Goal: Task Accomplishment & Management: Use online tool/utility

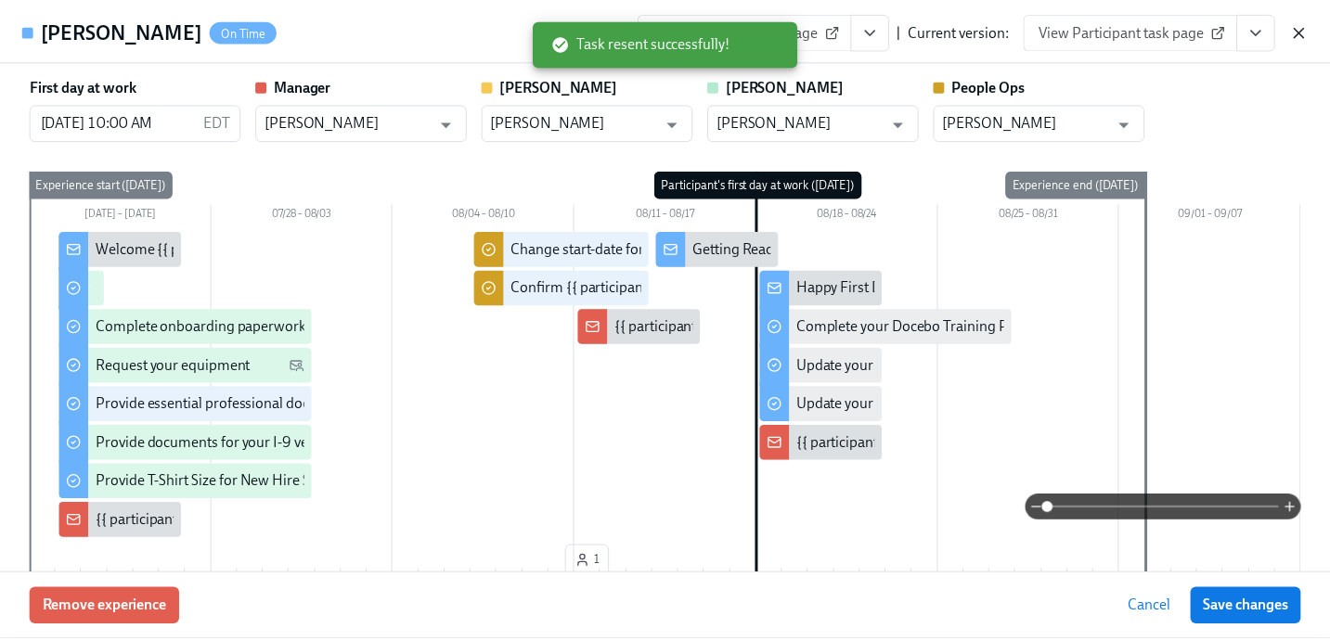
scroll to position [1058, 0]
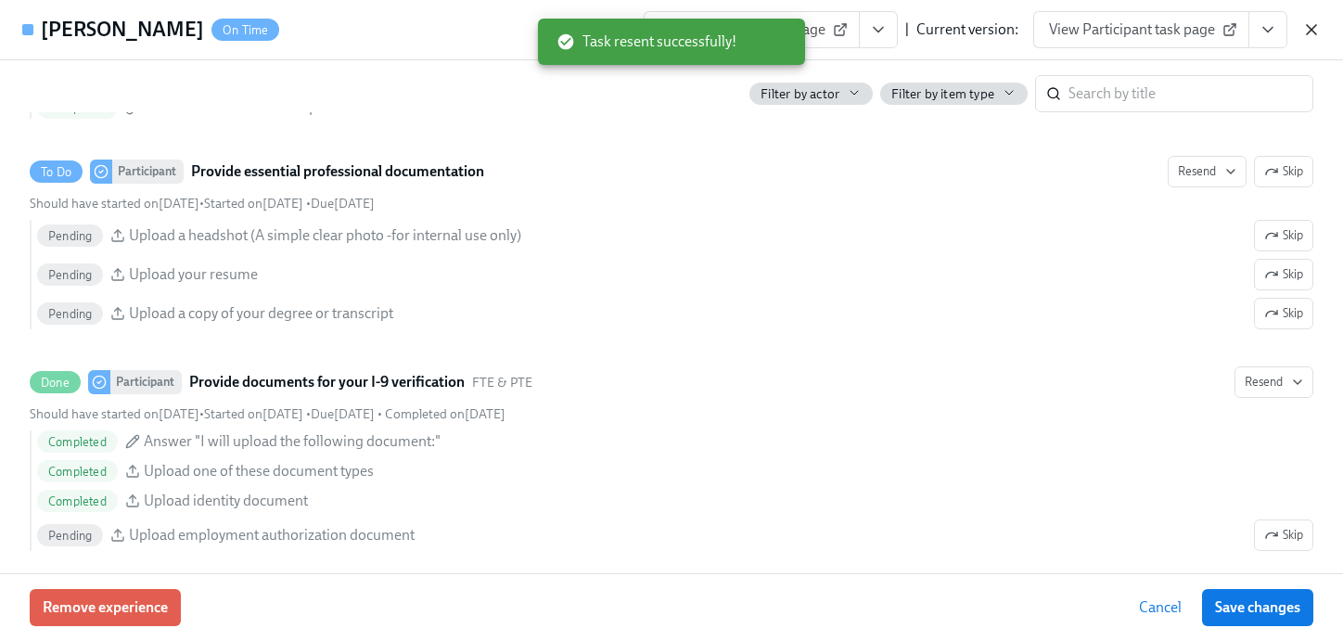
click at [1304, 24] on icon "button" at bounding box center [1312, 29] width 19 height 19
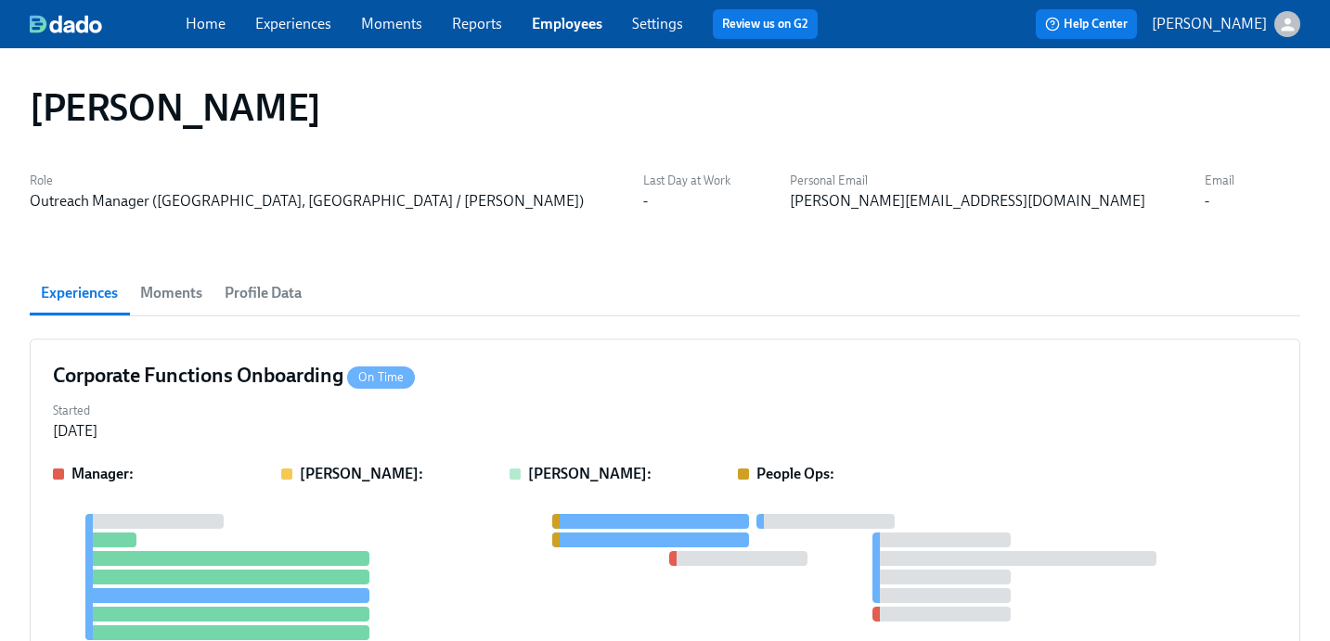
click at [573, 26] on link "Employees" at bounding box center [567, 24] width 71 height 18
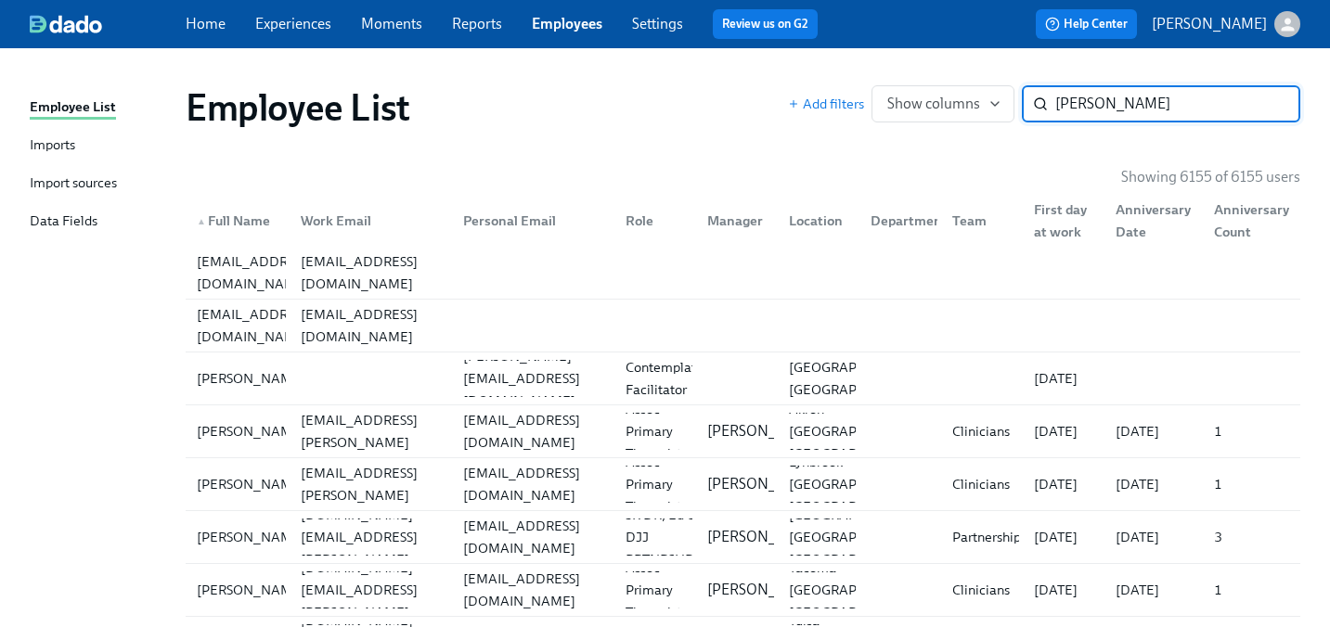
type input "katrina"
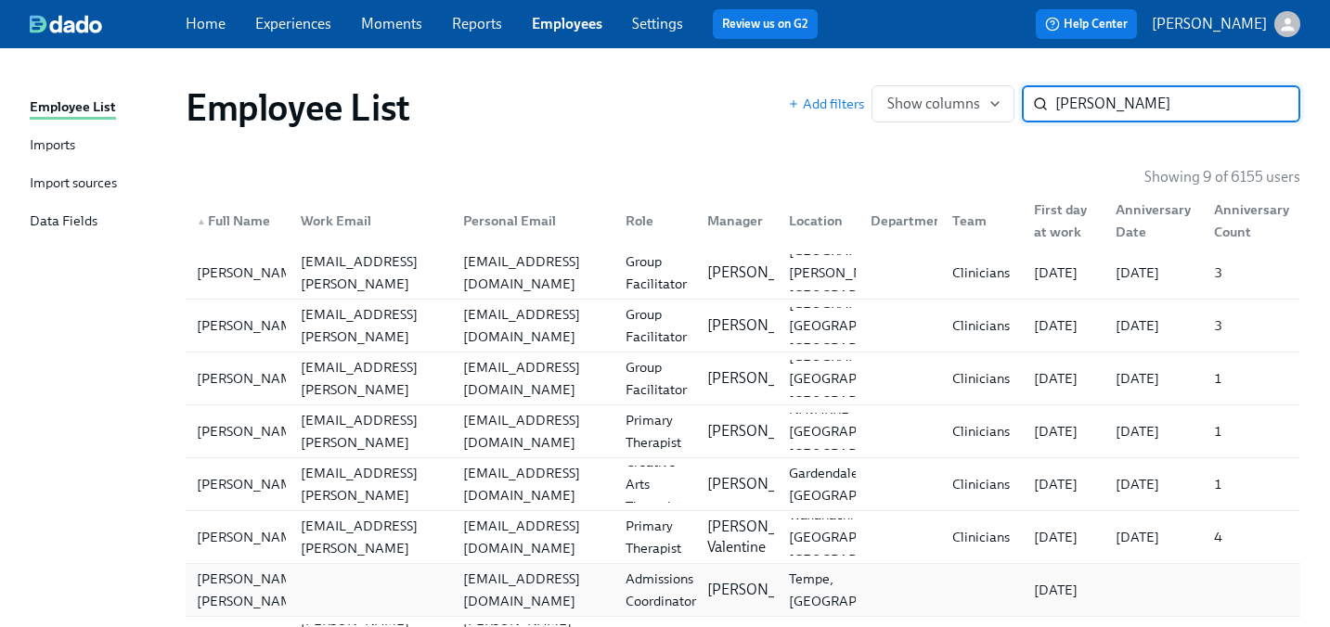
click at [654, 588] on div "Admissions Coordinator" at bounding box center [660, 590] width 85 height 45
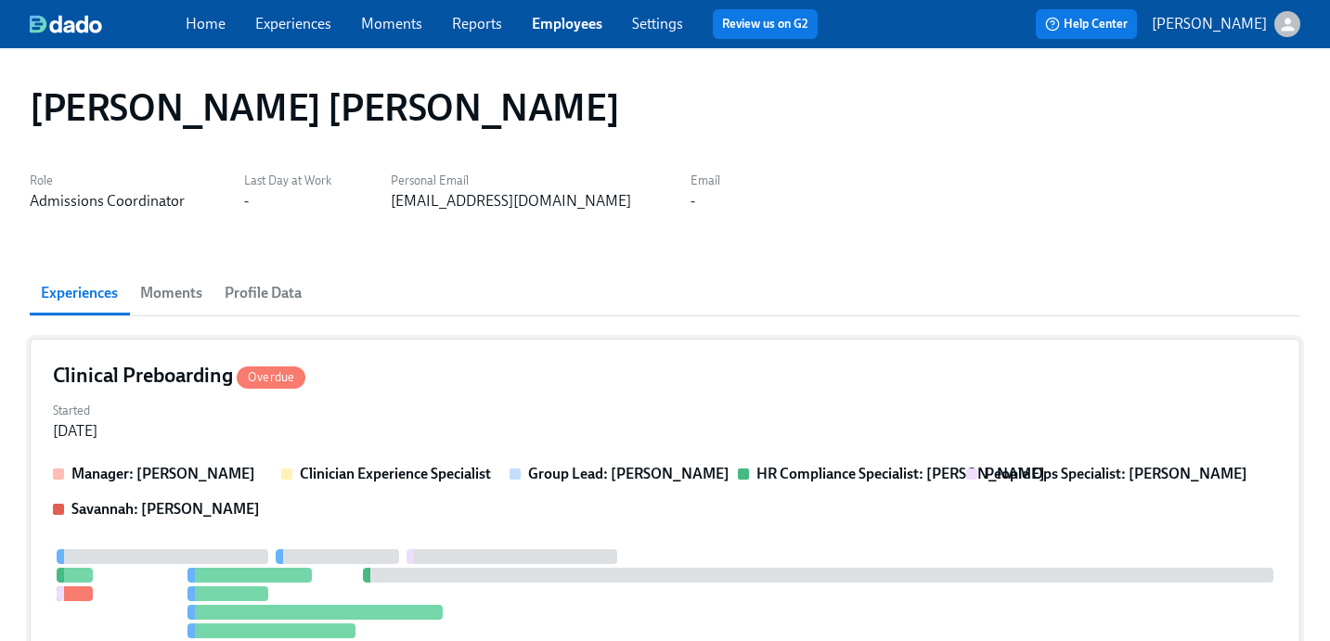
click at [784, 388] on div "Clinical Preboarding Overdue" at bounding box center [665, 376] width 1224 height 28
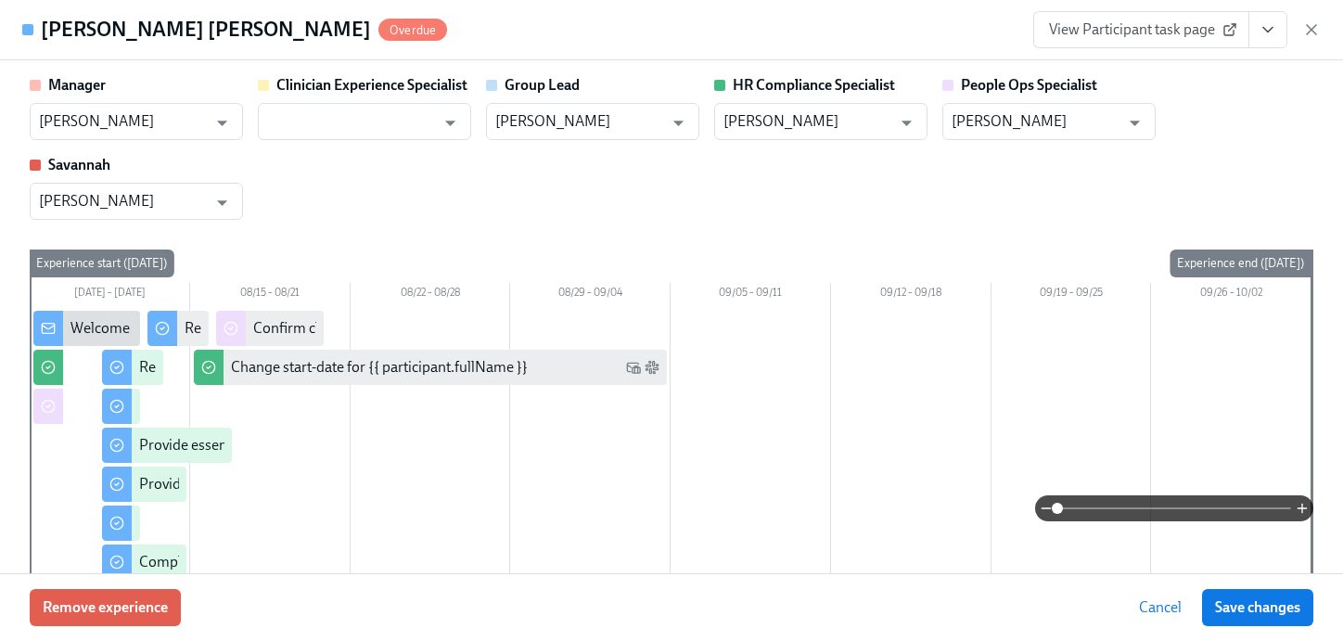
click at [1272, 23] on icon "View task page" at bounding box center [1268, 29] width 19 height 19
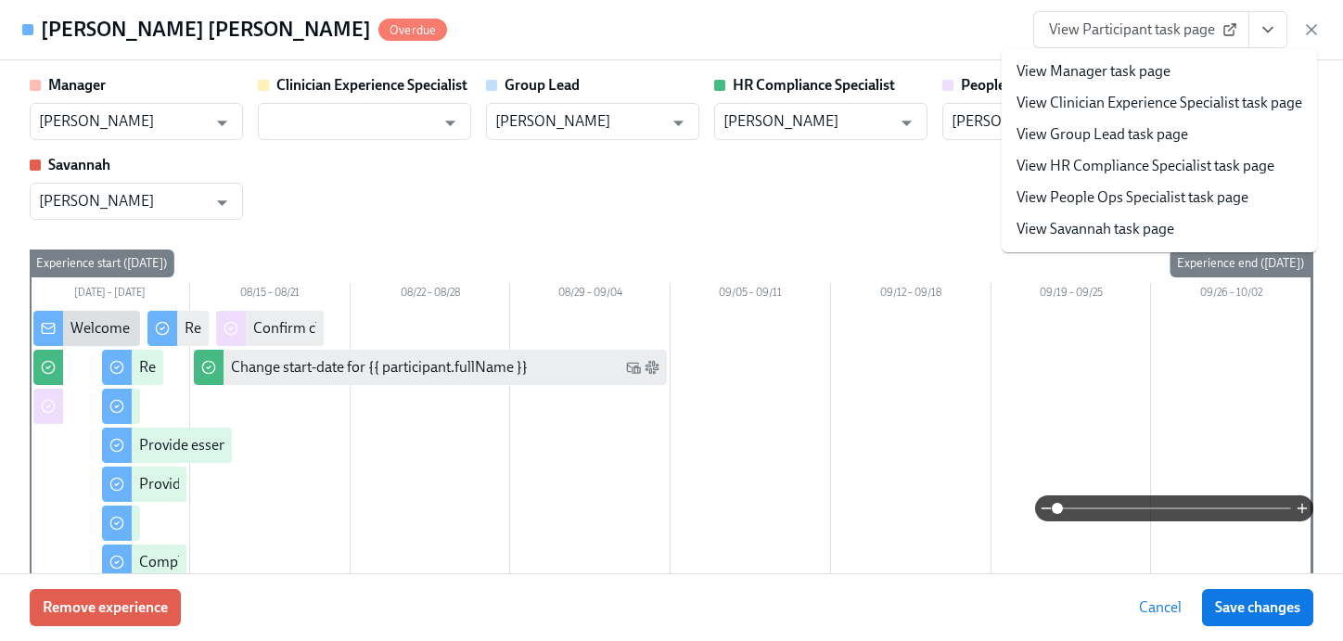
click at [1157, 204] on link "View People Ops Specialist task page" at bounding box center [1133, 197] width 232 height 20
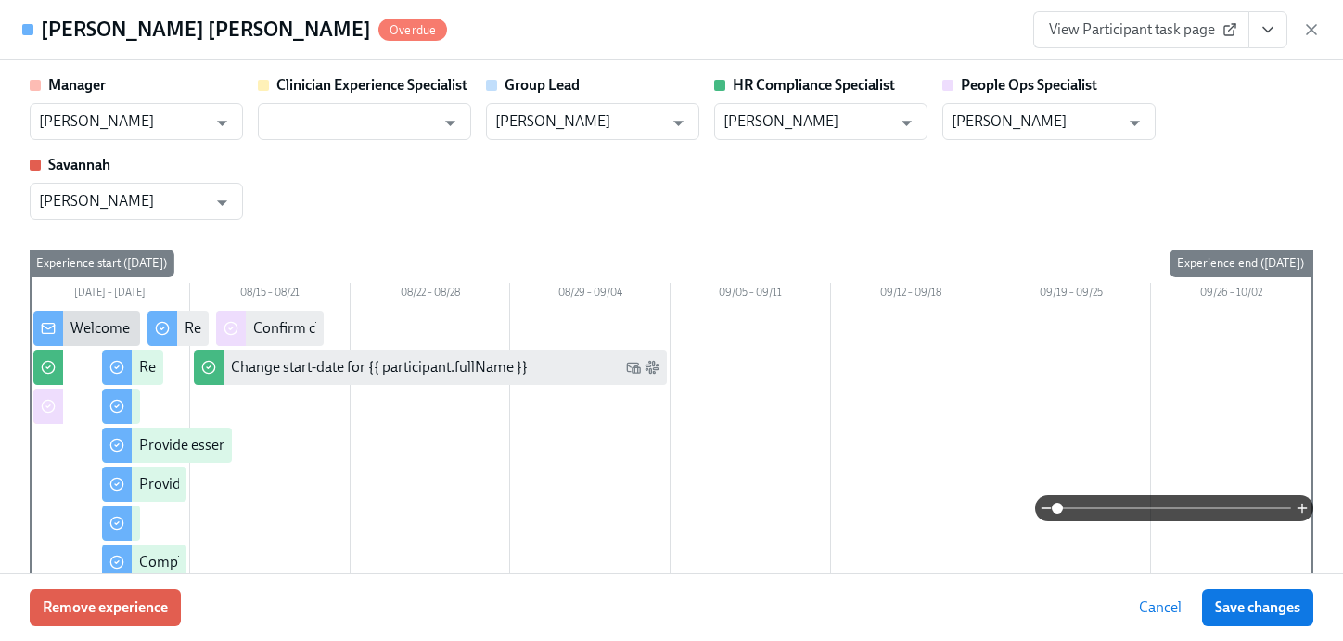
type input "Jacqueline Jean"
click at [1304, 32] on icon "button" at bounding box center [1312, 29] width 19 height 19
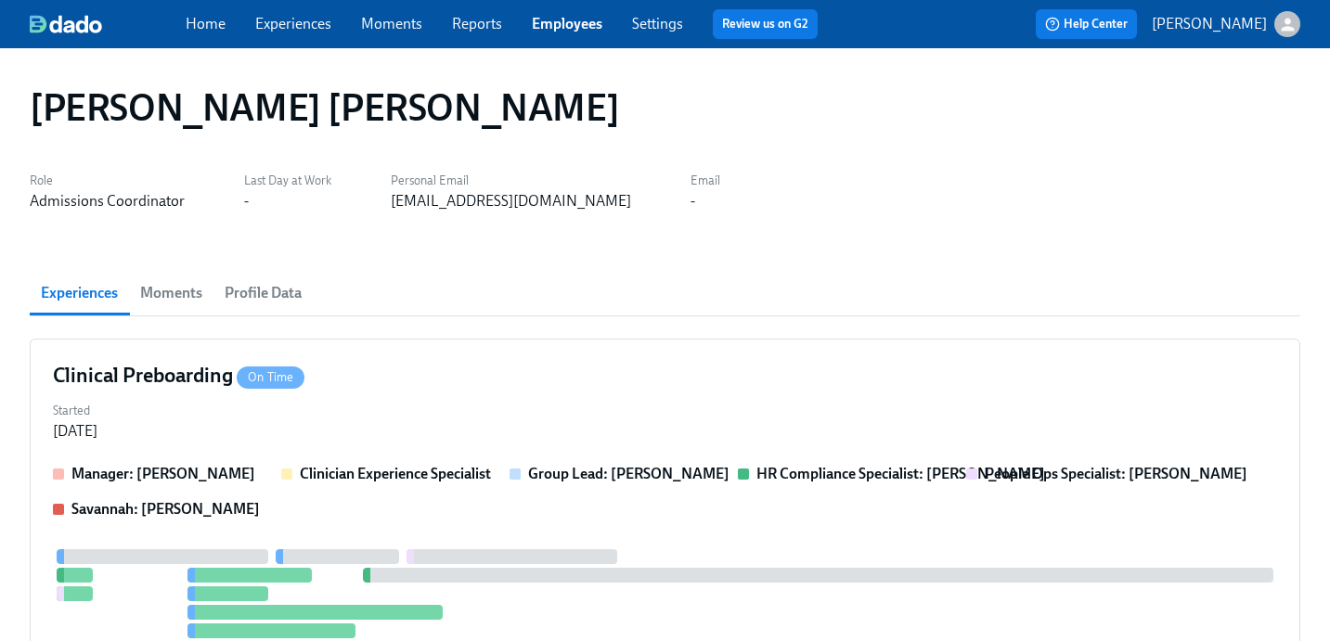
click at [559, 20] on link "Employees" at bounding box center [567, 24] width 71 height 18
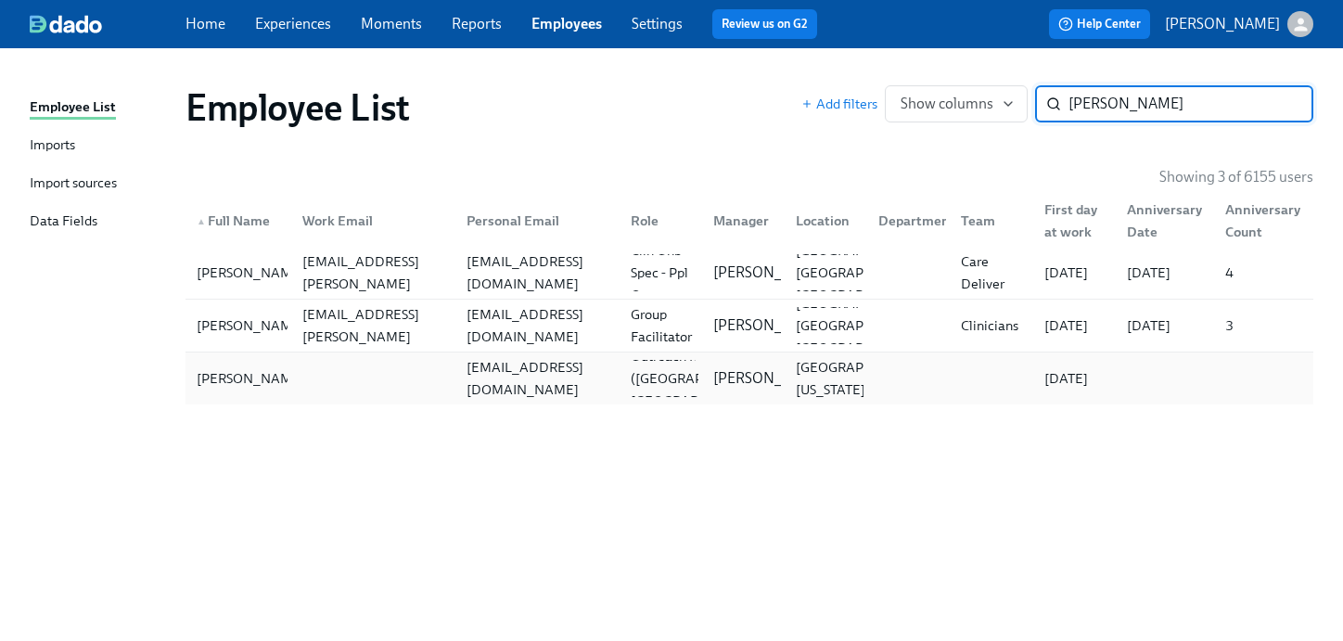
type input "clarissa"
click at [561, 379] on div "clarissacuni33@gmail.com" at bounding box center [537, 378] width 157 height 45
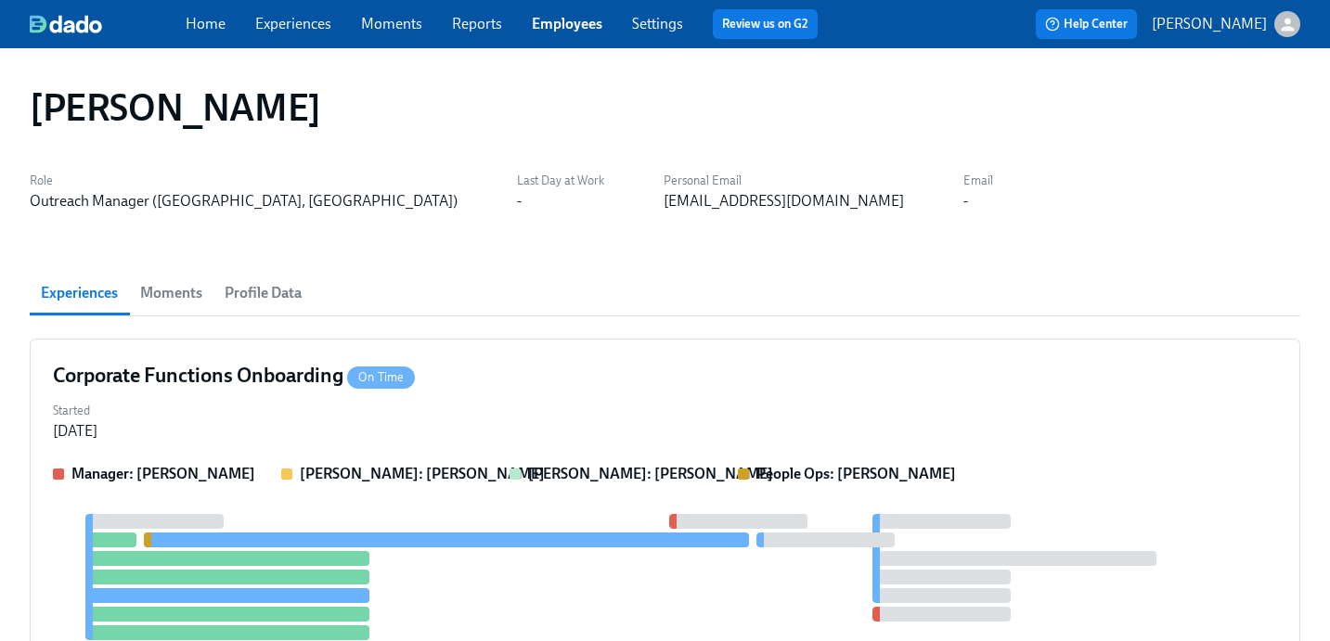
click at [671, 203] on div "clarissacuni33@gmail.com" at bounding box center [783, 201] width 240 height 20
drag, startPoint x: 690, startPoint y: 203, endPoint x: 515, endPoint y: 204, distance: 175.4
click at [515, 204] on div "Role Outreach Manager (NY, Westchester County) Last Day at Work - Personal Emai…" at bounding box center [665, 189] width 1270 height 45
copy div "clarissacuni33@gmail.com"
click at [844, 418] on div "Started Jul 21, 2025" at bounding box center [665, 419] width 1224 height 45
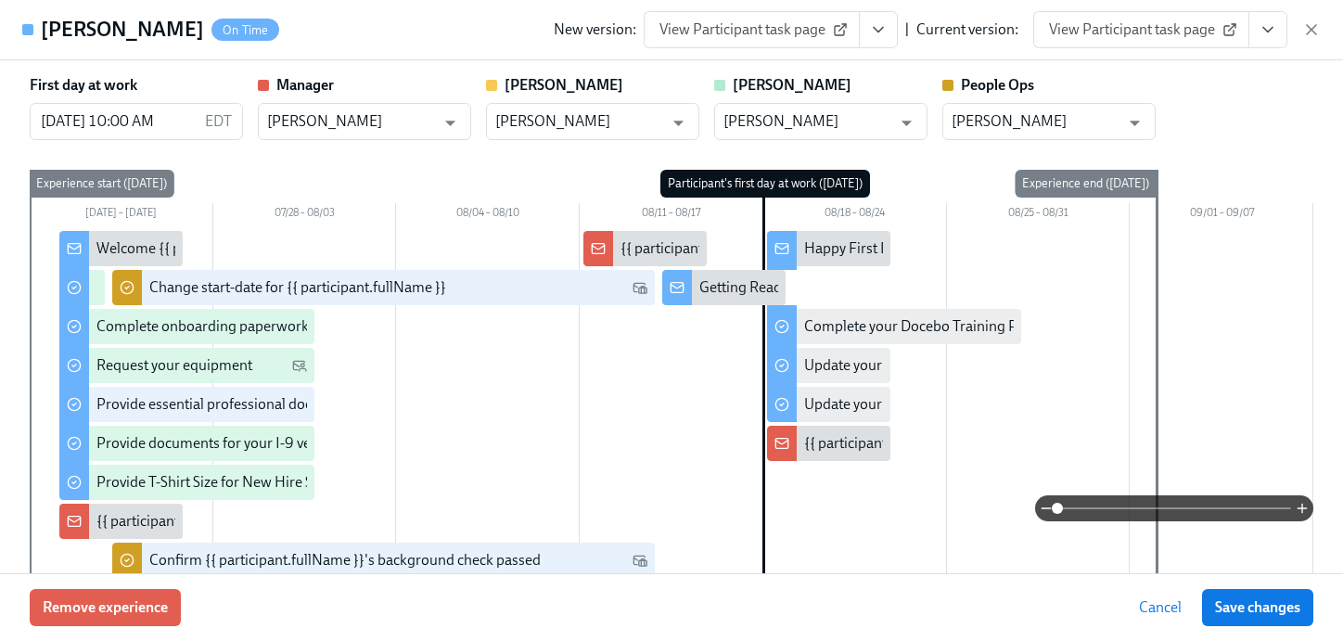
click at [1266, 37] on icon "View task page" at bounding box center [1268, 29] width 19 height 19
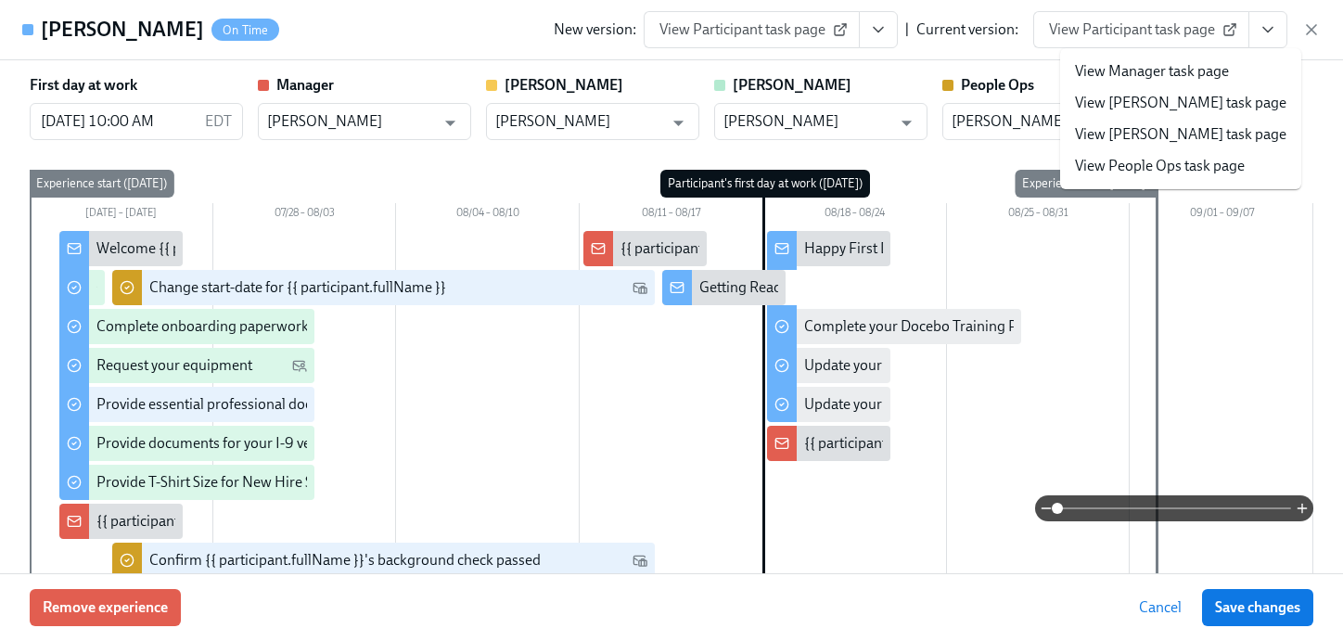
click at [1167, 32] on span "View Participant task page" at bounding box center [1141, 29] width 185 height 19
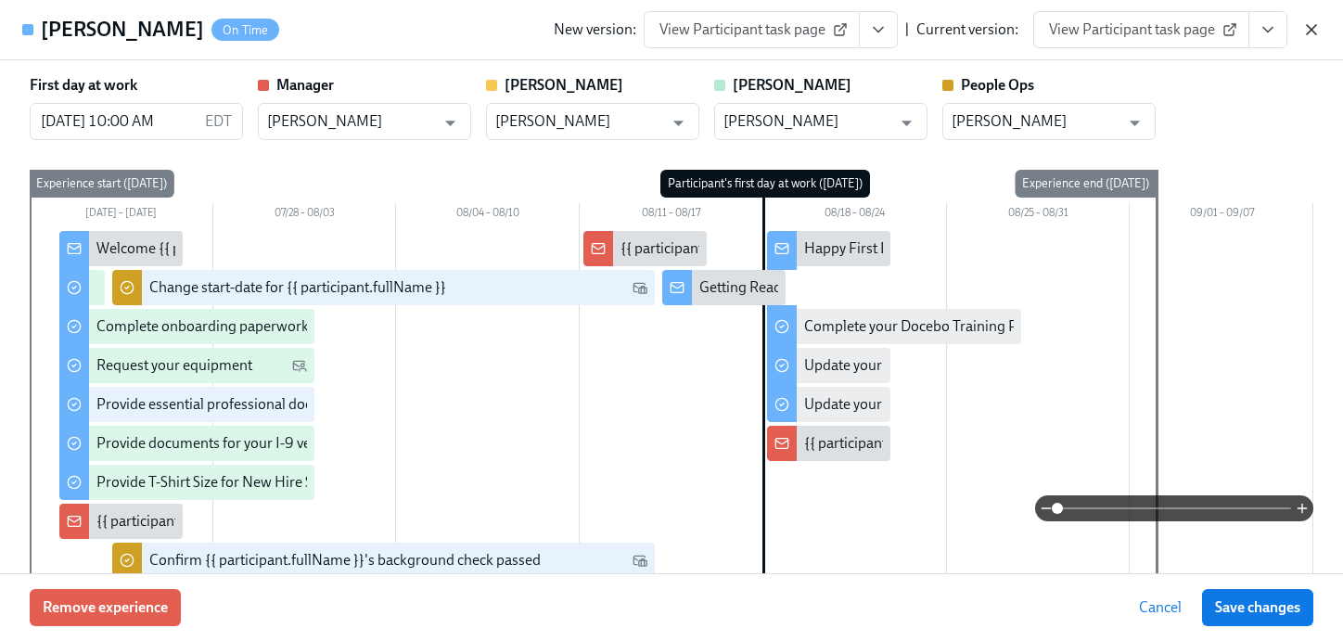
click at [1304, 29] on icon "button" at bounding box center [1312, 29] width 19 height 19
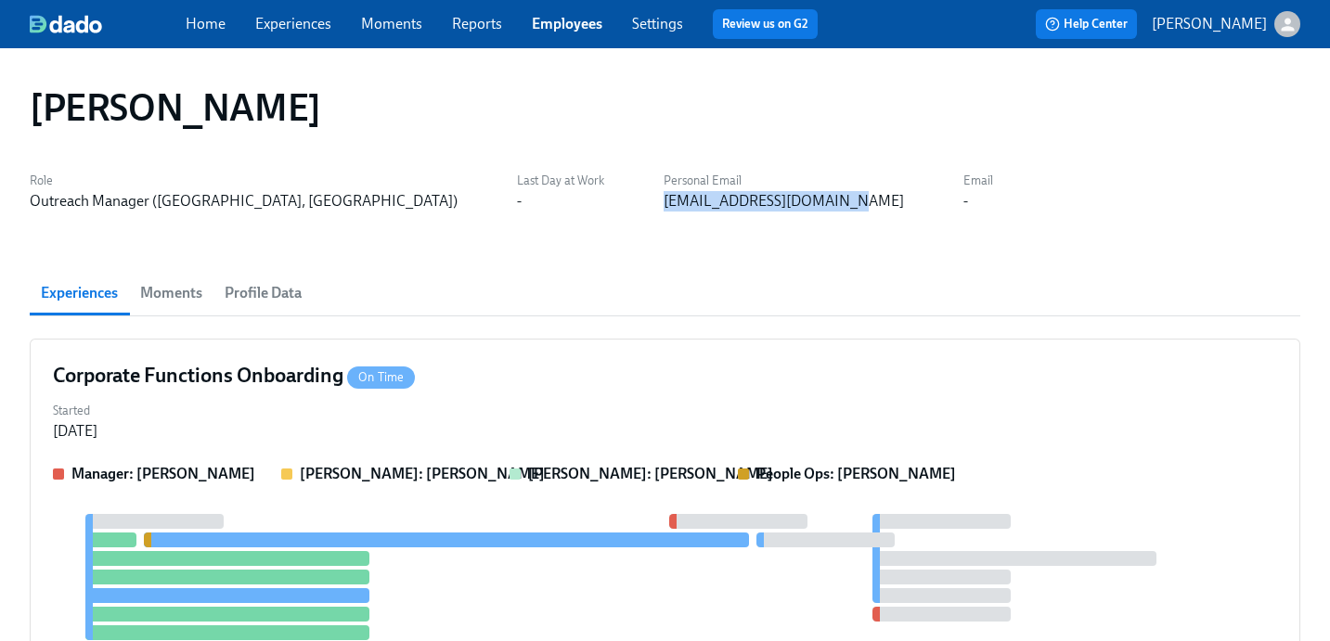
click at [572, 22] on link "Employees" at bounding box center [567, 24] width 71 height 18
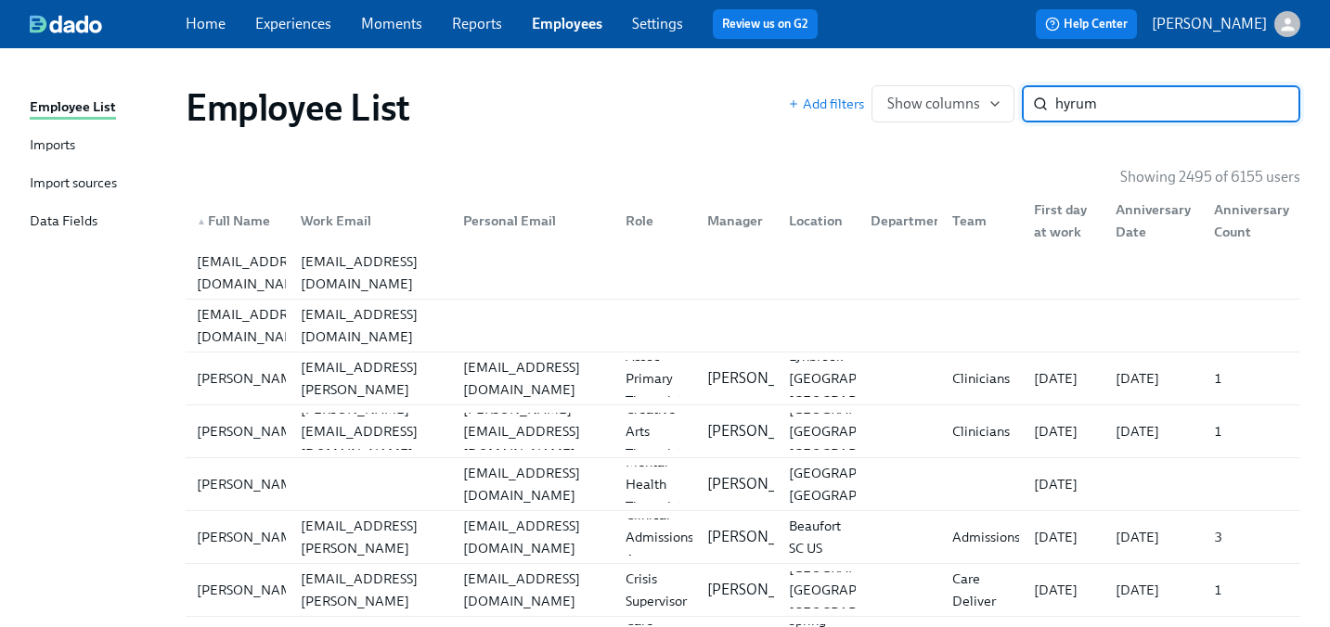
type input "hyrum"
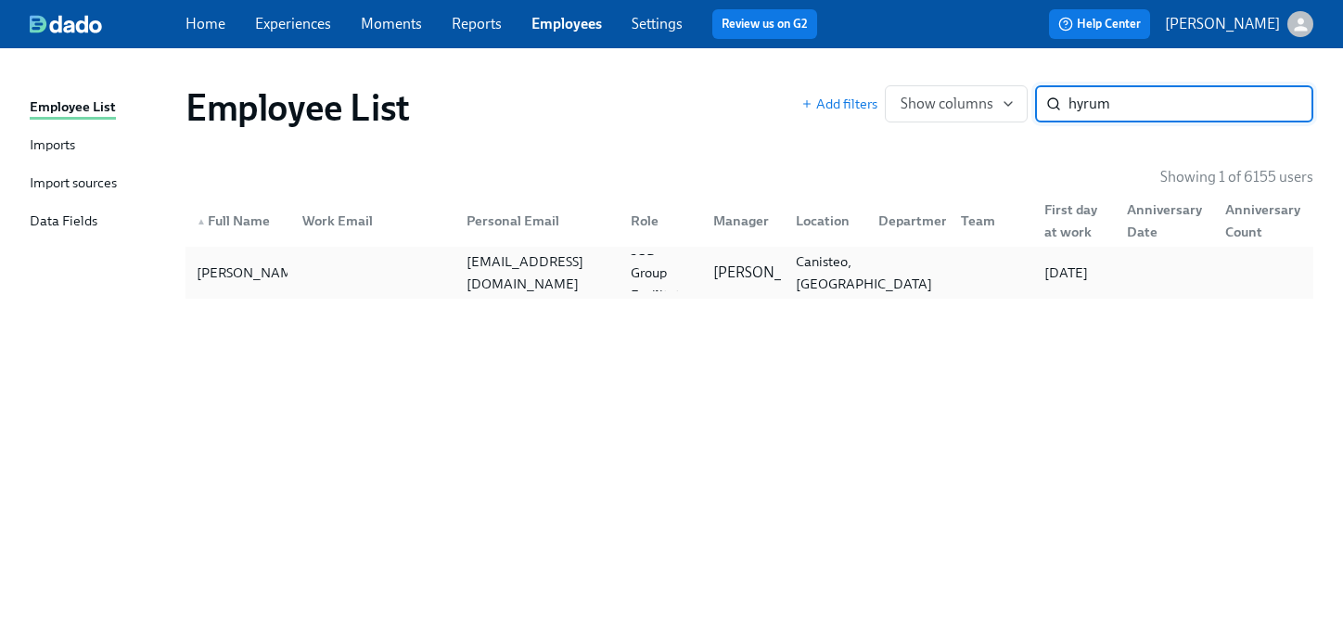
click at [811, 273] on div "Canisteo, NY" at bounding box center [864, 273] width 151 height 45
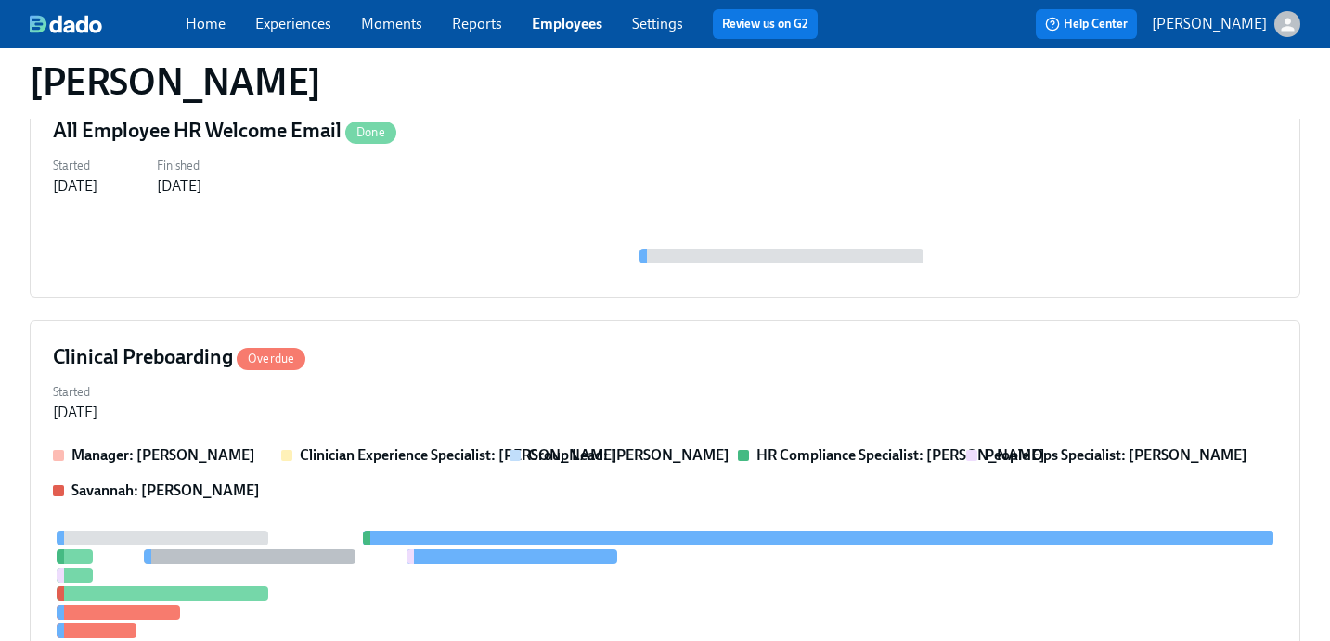
scroll to position [313, 0]
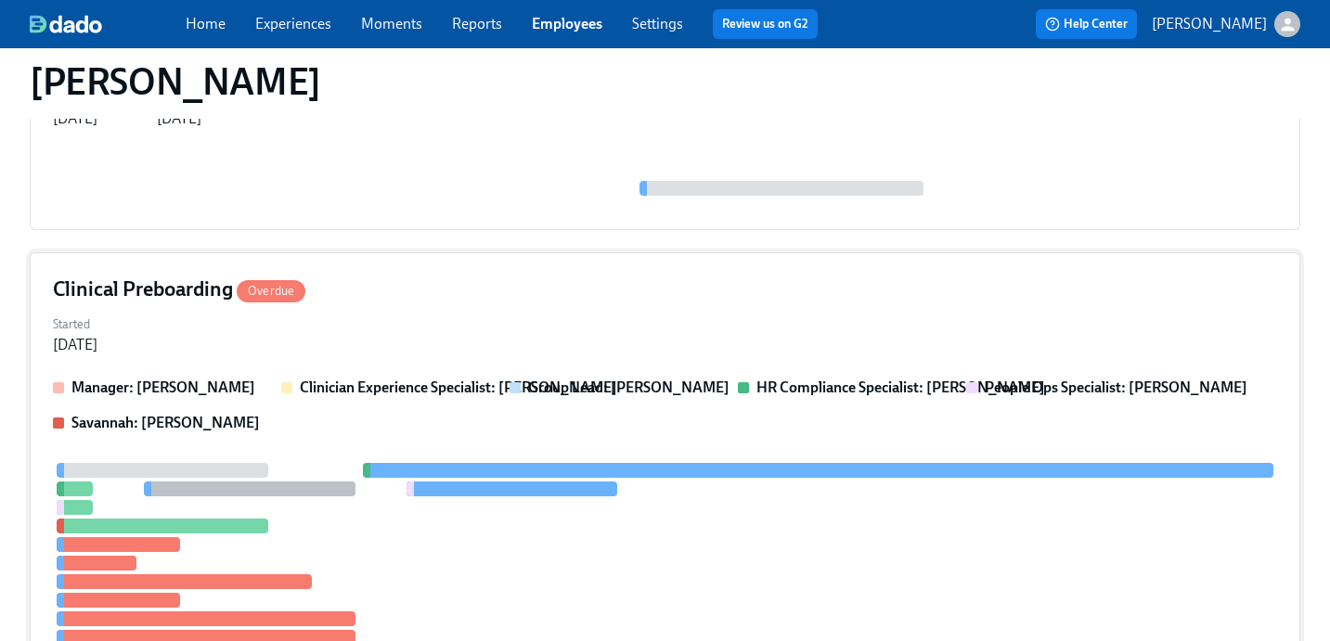
click at [584, 311] on div "Started Jul 31, 2025" at bounding box center [665, 333] width 1224 height 45
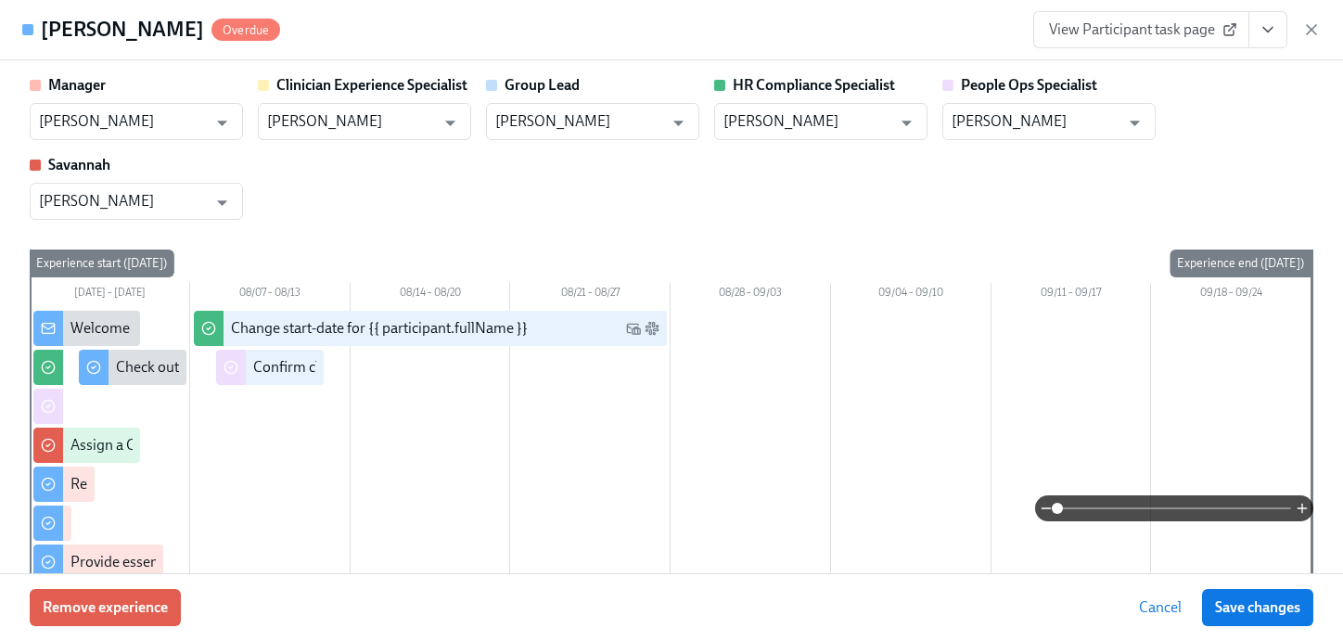
click at [1273, 24] on icon "View task page" at bounding box center [1268, 29] width 19 height 19
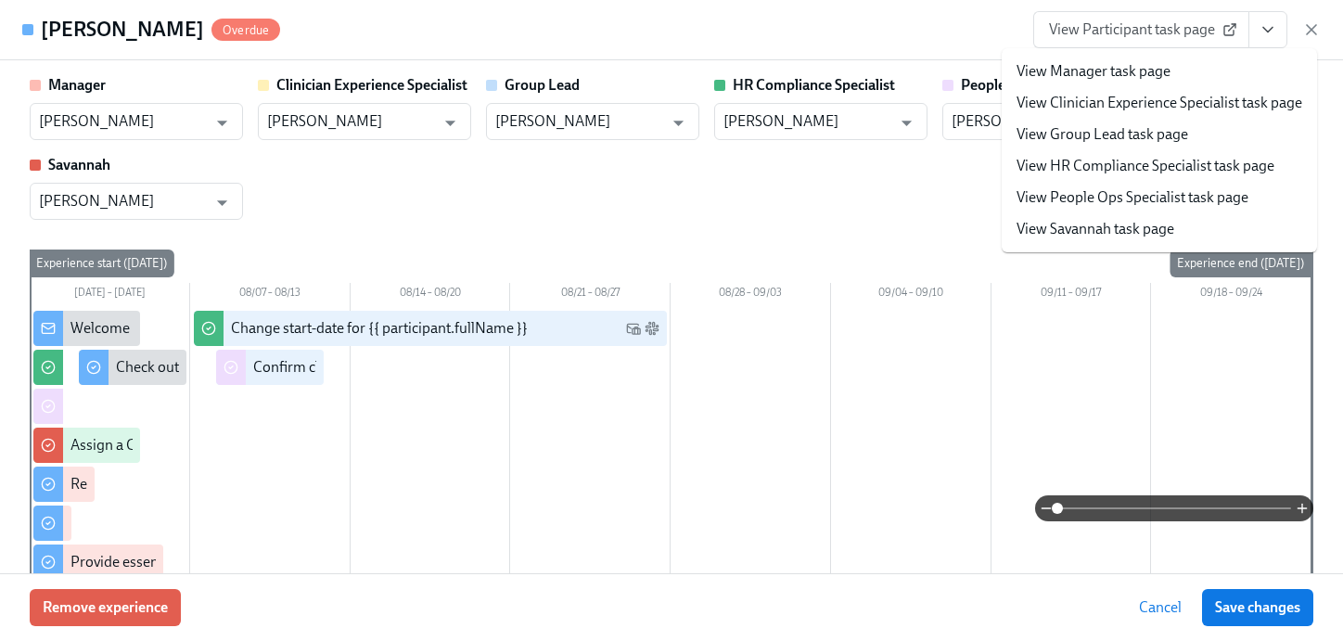
click at [1153, 13] on link "View Participant task page" at bounding box center [1142, 29] width 216 height 37
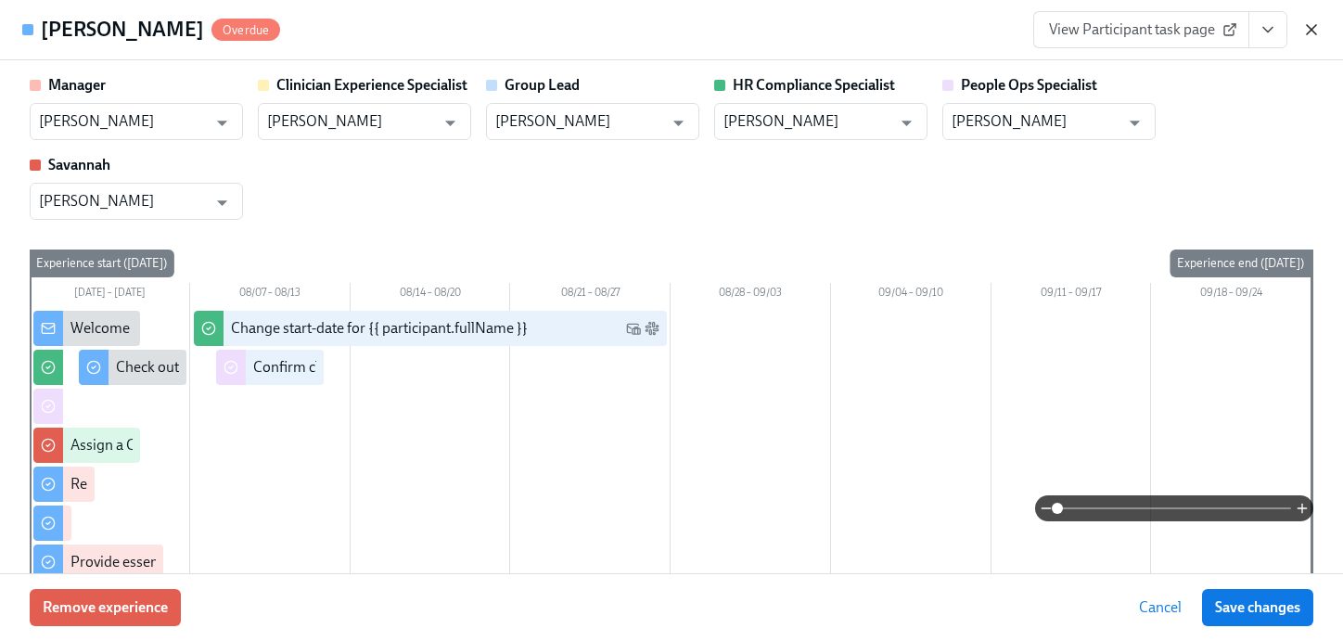
click at [1305, 28] on icon "button" at bounding box center [1312, 29] width 19 height 19
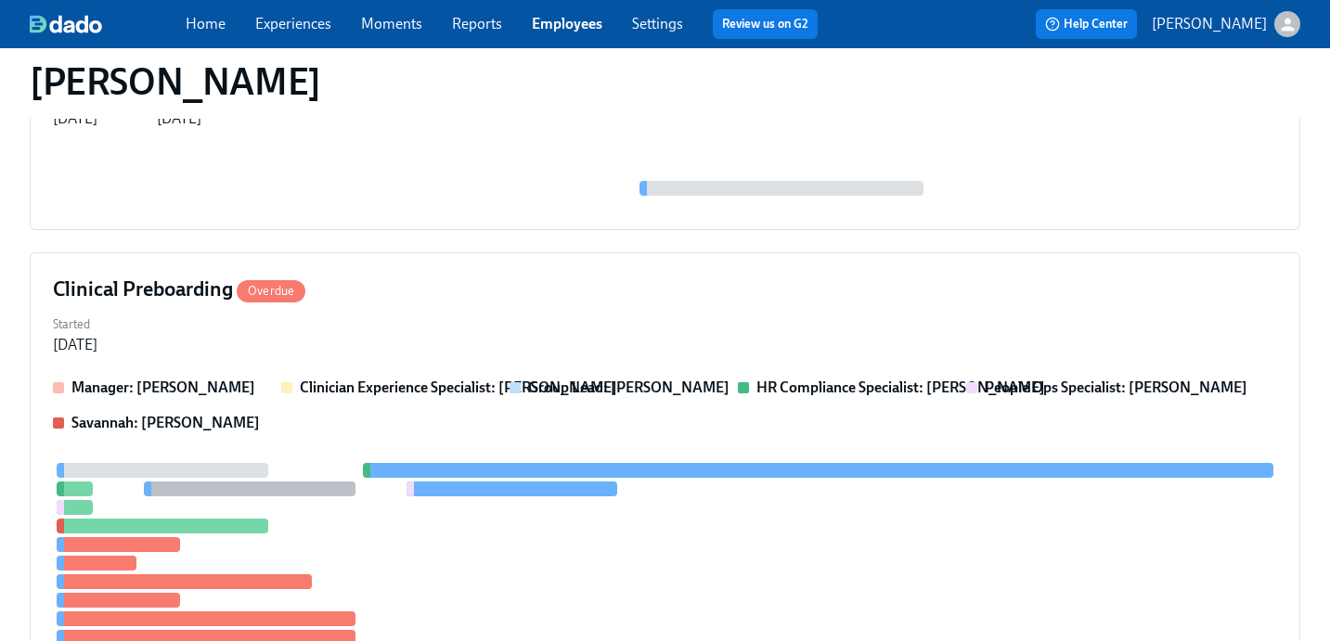
click at [563, 26] on link "Employees" at bounding box center [567, 24] width 71 height 18
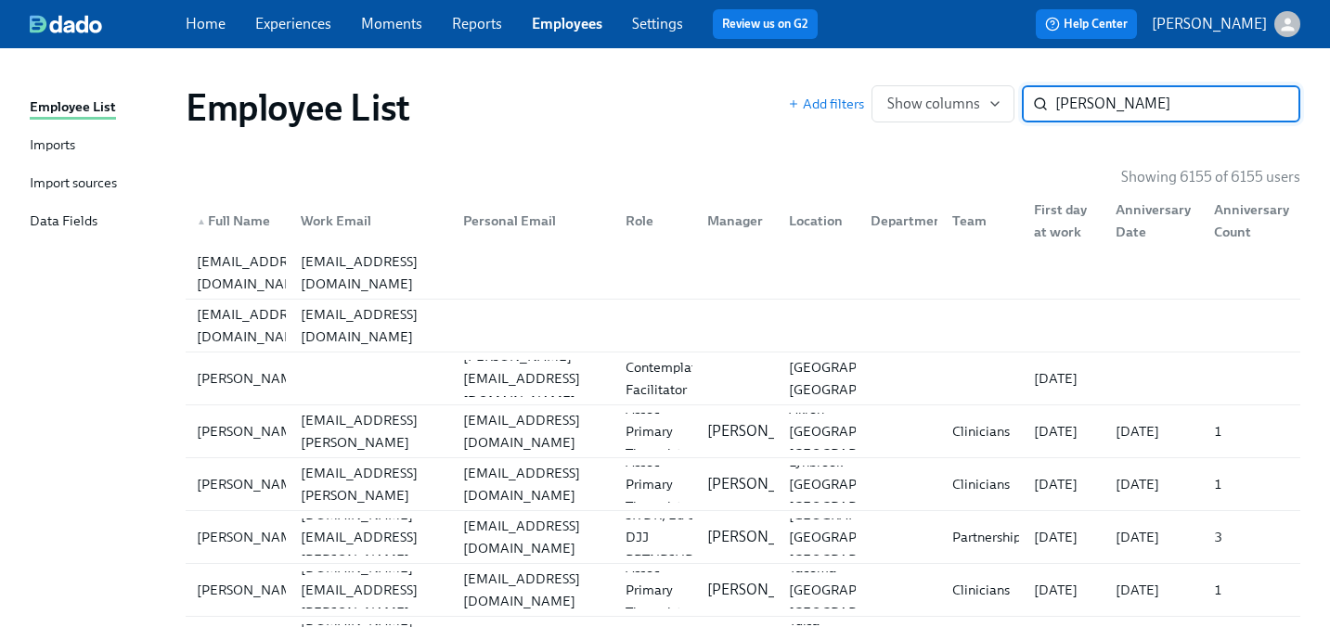
type input "kusler"
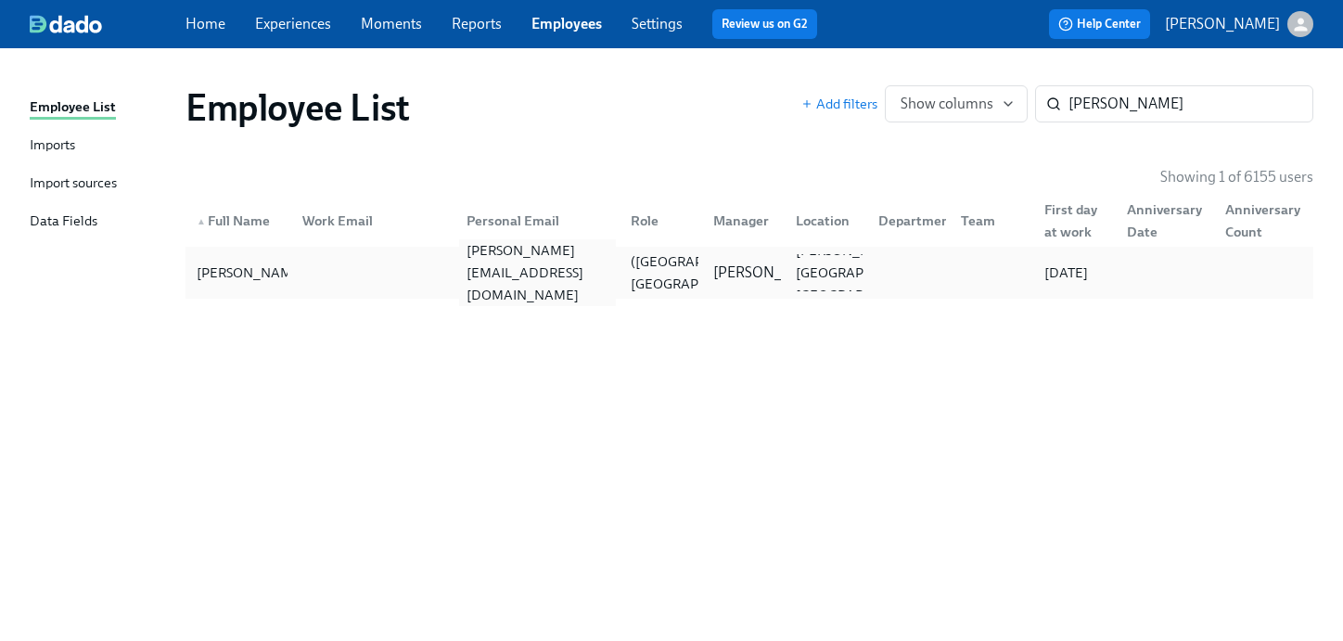
click at [518, 279] on div "[PERSON_NAME][EMAIL_ADDRESS][DOMAIN_NAME]" at bounding box center [537, 272] width 157 height 67
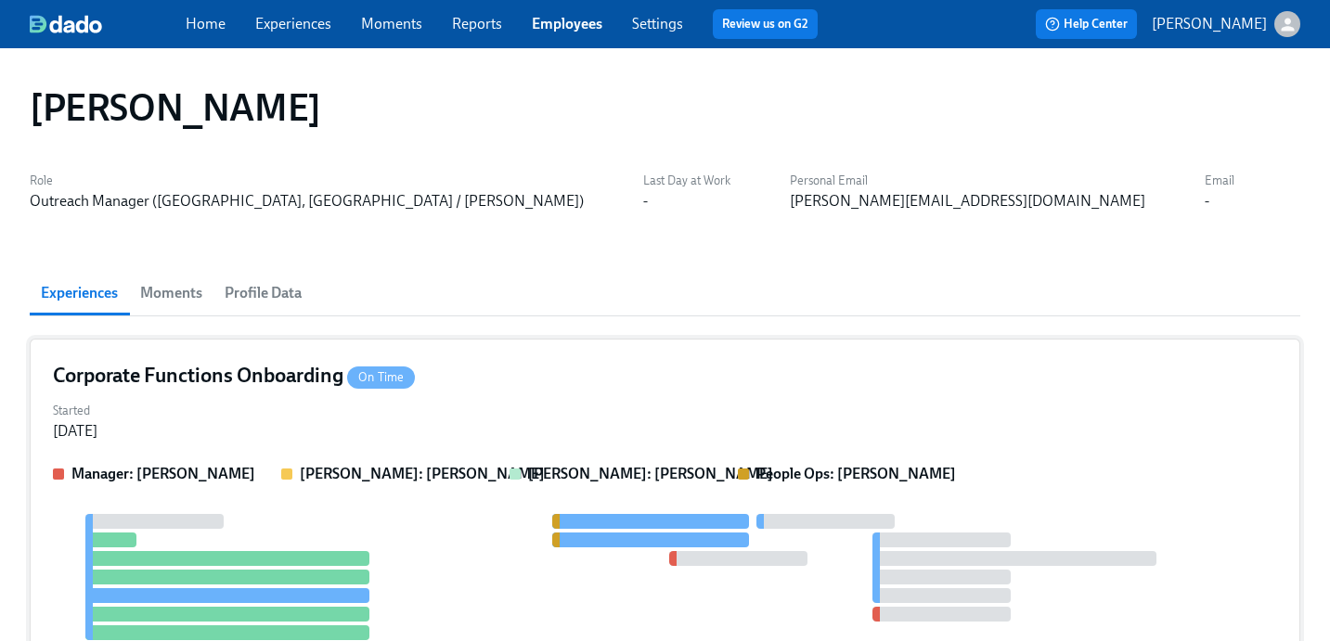
click at [533, 370] on div "Corporate Functions Onboarding On Time" at bounding box center [665, 376] width 1224 height 28
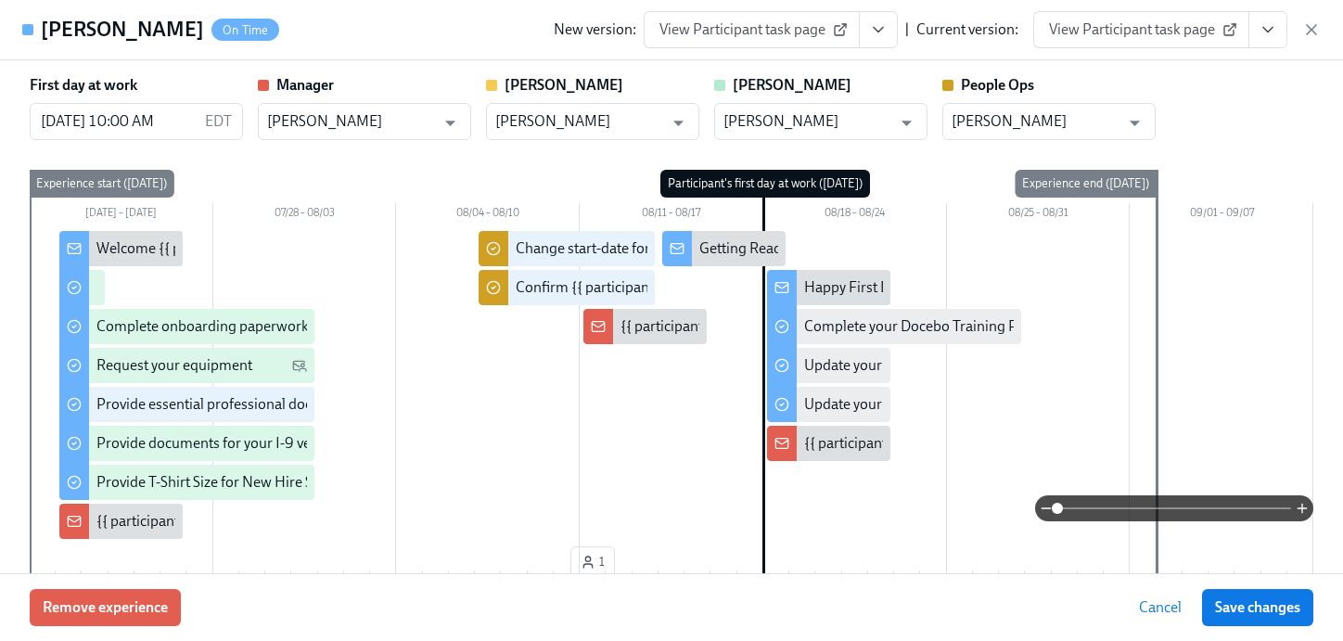
click at [721, 31] on span "View Participant task page" at bounding box center [752, 29] width 185 height 19
click at [1161, 32] on span "View Participant task page" at bounding box center [1141, 29] width 185 height 19
click at [1322, 33] on div "Jay Kusler On Time New version: View Participant task page | Current version: V…" at bounding box center [671, 30] width 1343 height 60
click at [1315, 34] on icon "button" at bounding box center [1312, 29] width 19 height 19
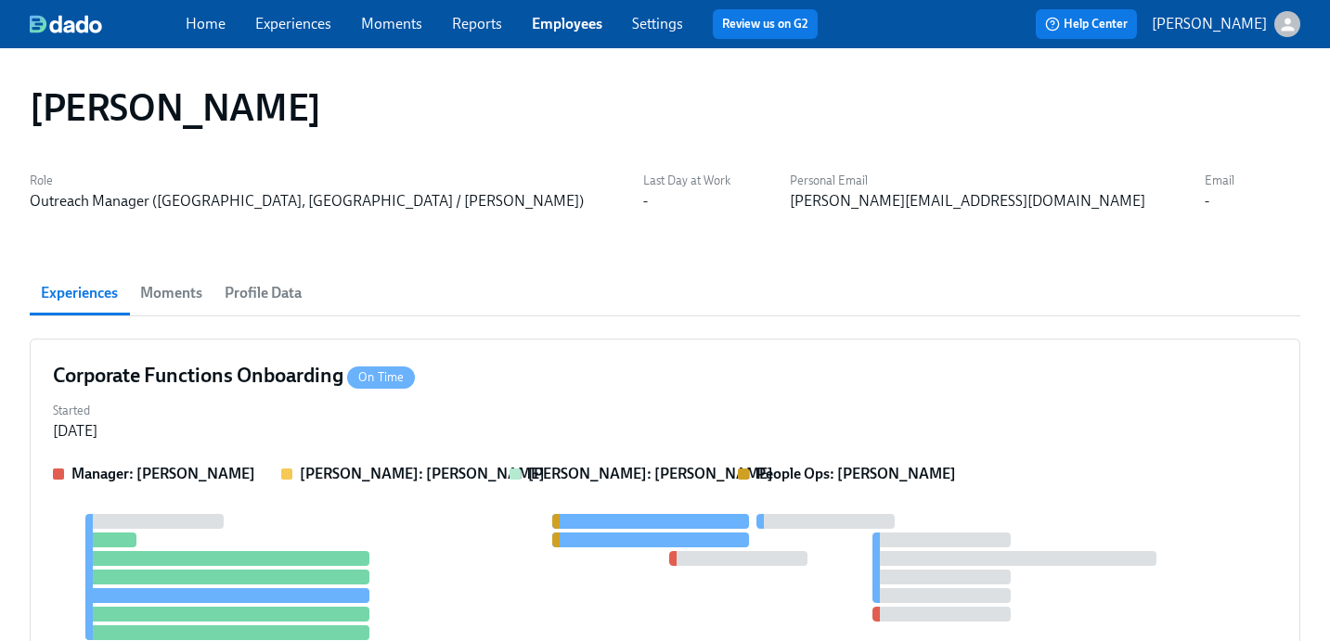
click at [559, 22] on link "Employees" at bounding box center [567, 24] width 71 height 18
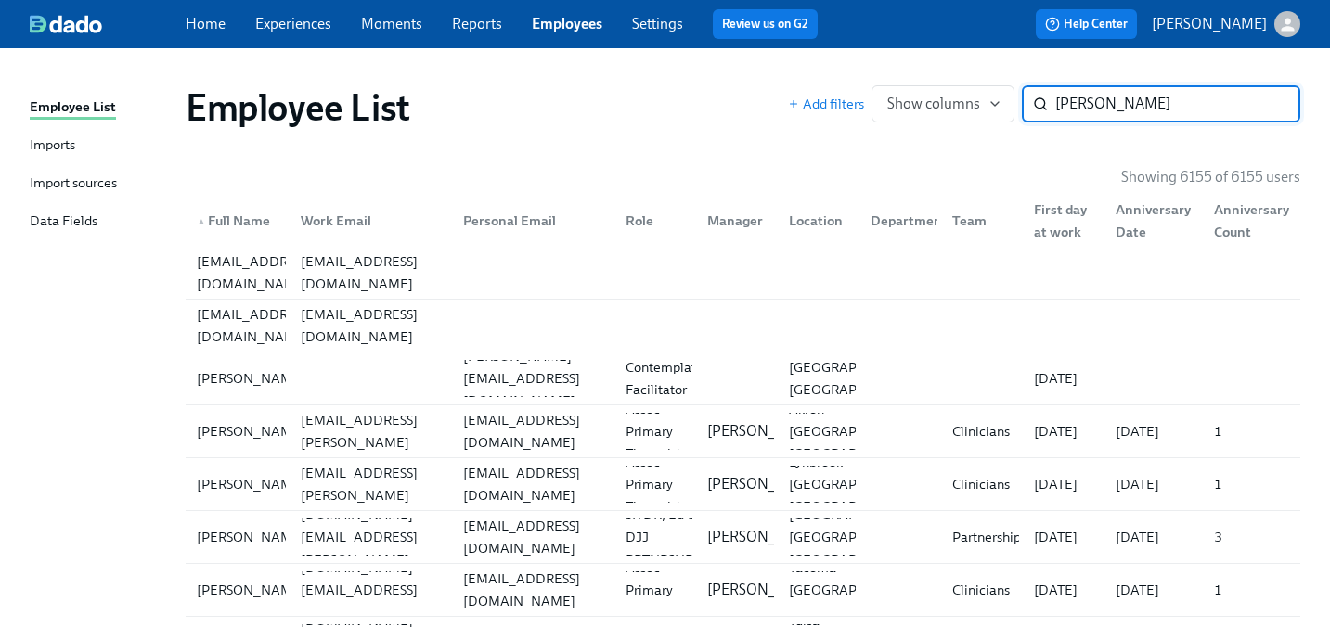
type input "kimberly"
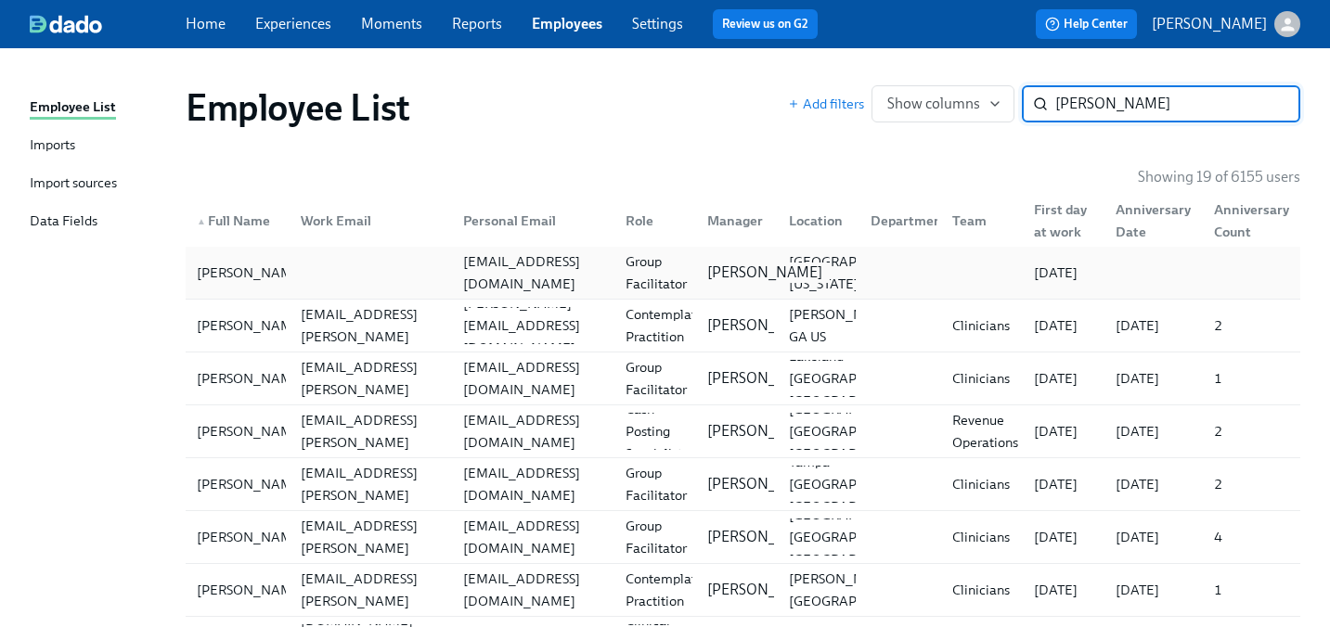
click at [738, 275] on p "Mandee McKelvey" at bounding box center [764, 273] width 115 height 20
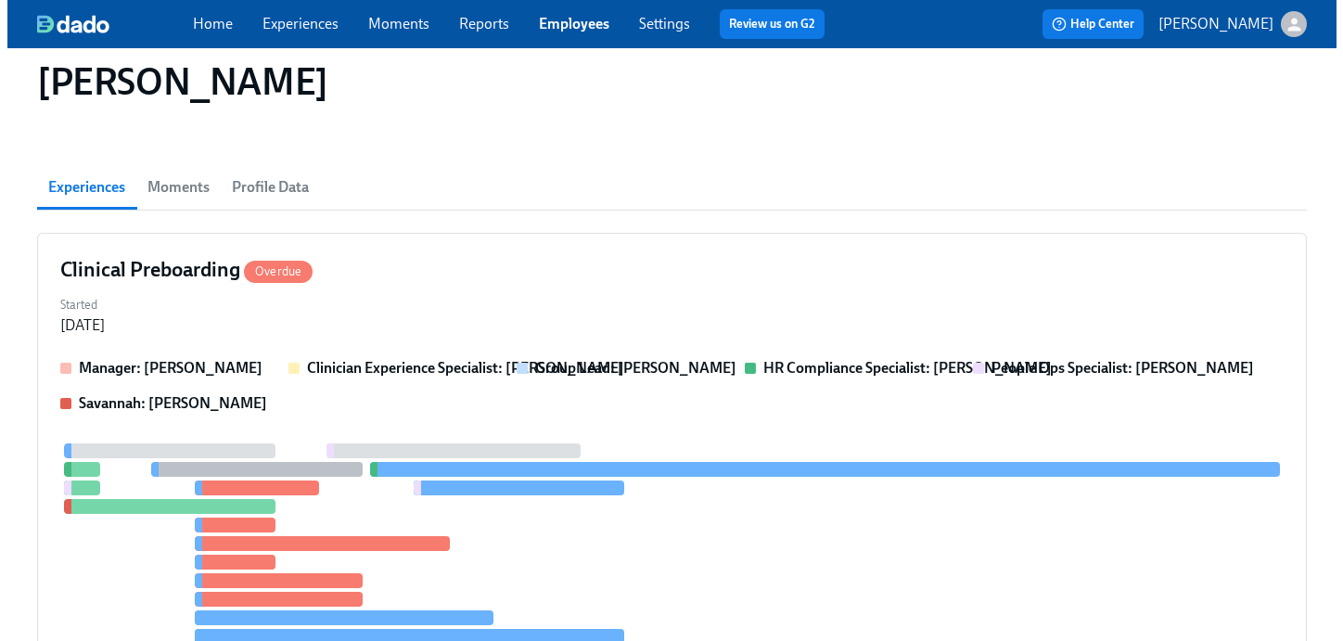
scroll to position [117, 0]
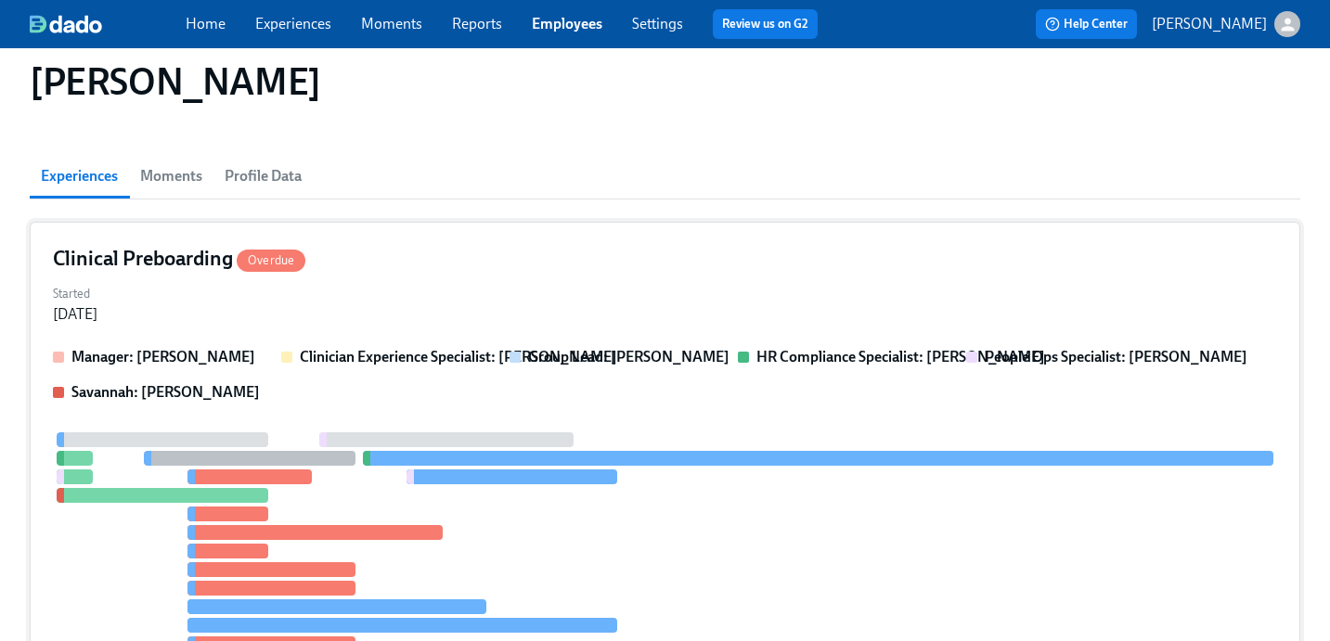
click at [820, 251] on div "Clinical Preboarding Overdue" at bounding box center [665, 259] width 1224 height 28
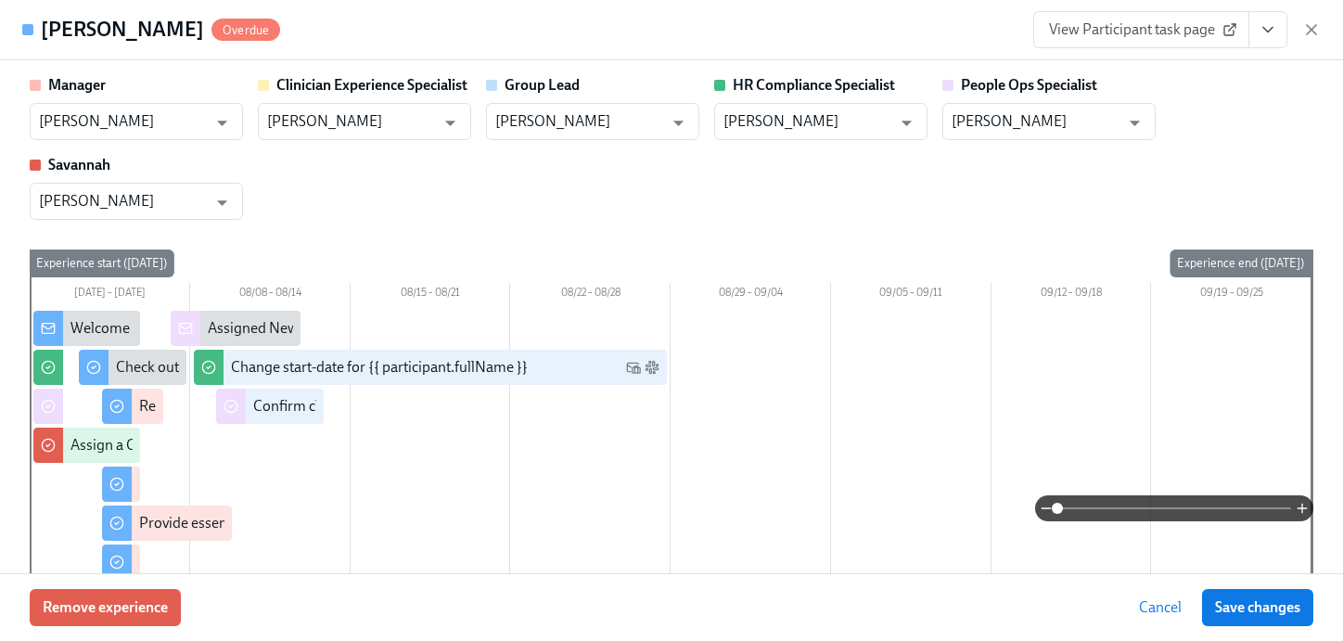
click at [1181, 33] on span "View Participant task page" at bounding box center [1141, 29] width 185 height 19
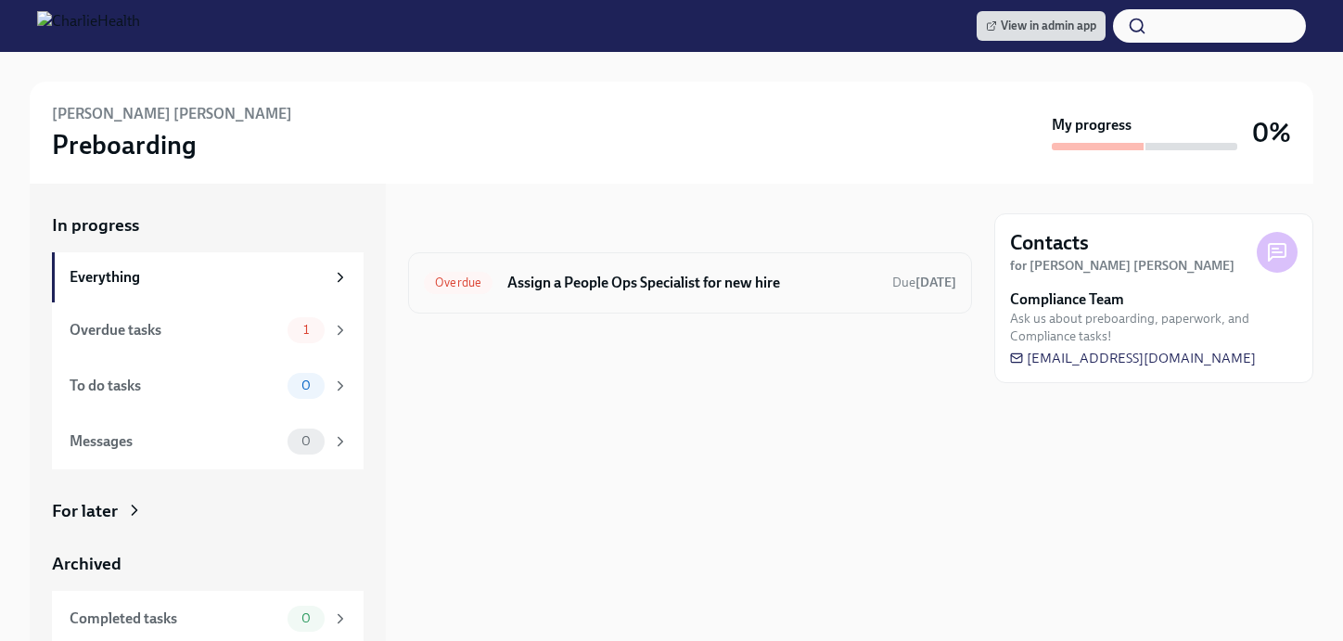
click at [686, 284] on h6 "Assign a People Ops Specialist for new hire" at bounding box center [693, 283] width 370 height 20
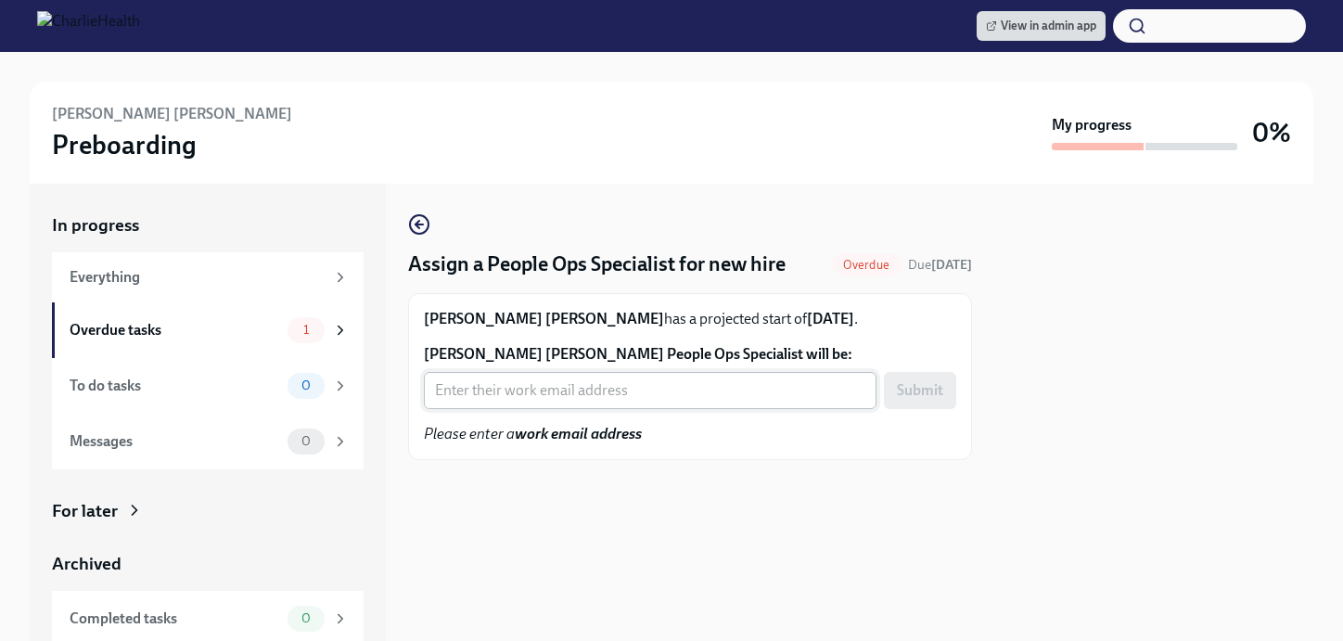
click at [610, 405] on input "[PERSON_NAME] [PERSON_NAME] People Ops Specialist will be:" at bounding box center [650, 390] width 453 height 37
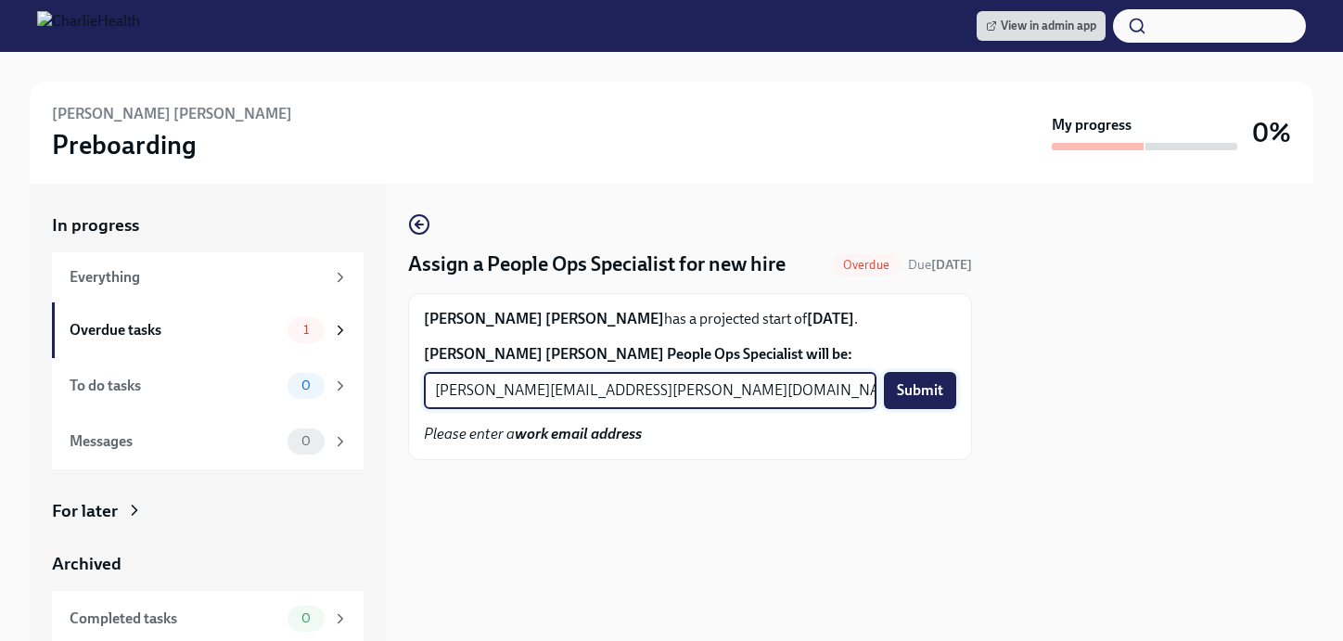
type input "[PERSON_NAME][EMAIL_ADDRESS][PERSON_NAME][DOMAIN_NAME]"
click at [906, 399] on span "Submit" at bounding box center [920, 390] width 46 height 19
